Goal: Task Accomplishment & Management: Use online tool/utility

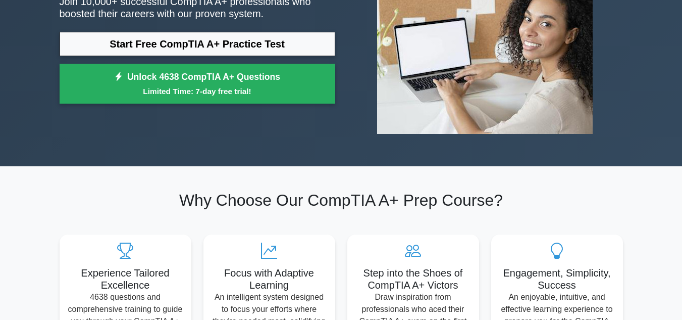
scroll to position [101, 0]
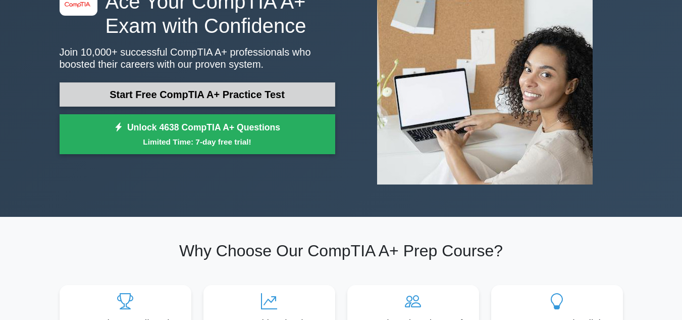
click at [234, 91] on link "Start Free CompTIA A+ Practice Test" at bounding box center [198, 94] width 276 height 24
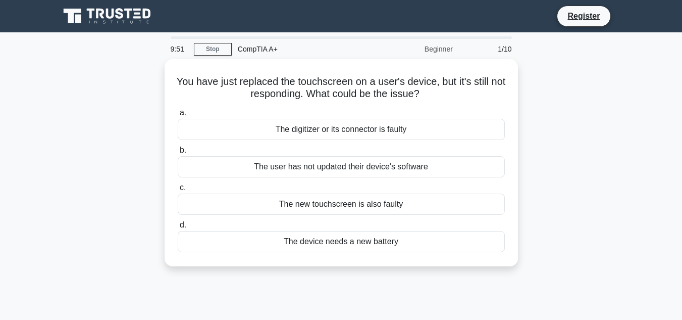
click at [232, 43] on div "CompTIA A+" at bounding box center [301, 49] width 139 height 20
click at [222, 46] on link "Stop" at bounding box center [213, 49] width 38 height 13
